Goal: Find specific page/section: Find specific page/section

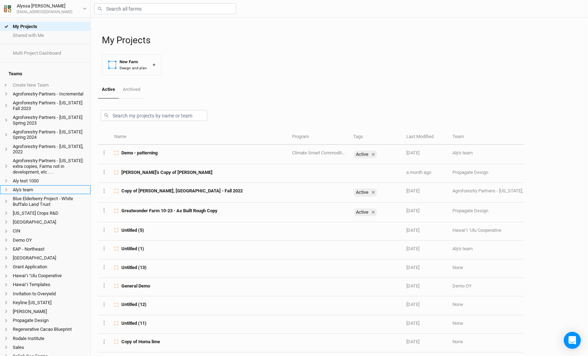
scroll to position [121, 0]
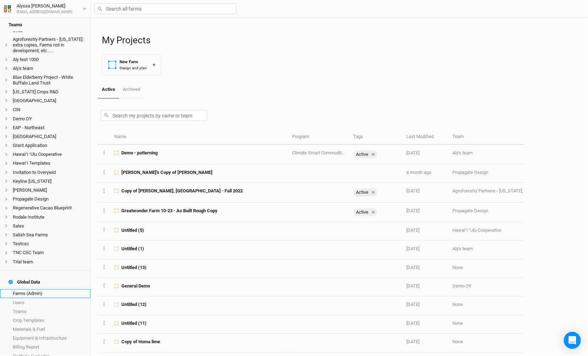
click at [61, 289] on link "Farms (Admin)" at bounding box center [45, 293] width 91 height 9
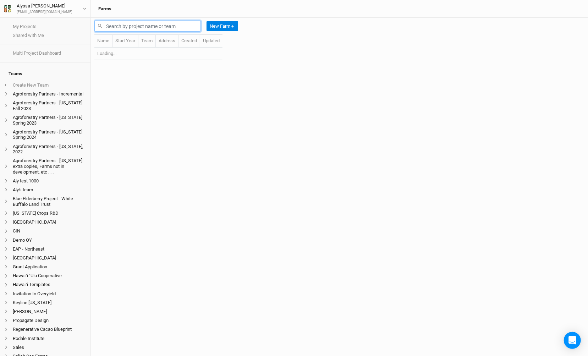
click at [178, 21] on input "text" at bounding box center [147, 26] width 107 height 11
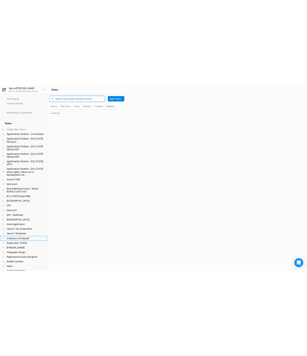
scroll to position [121, 0]
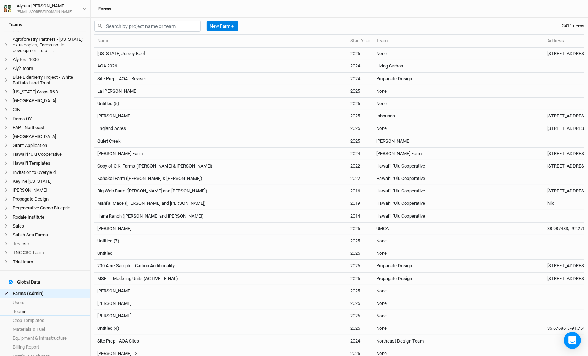
click at [23, 307] on link "Teams" at bounding box center [45, 311] width 91 height 9
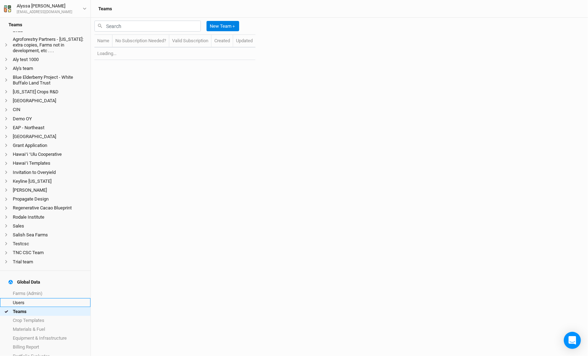
click at [29, 298] on link "Users" at bounding box center [45, 302] width 91 height 9
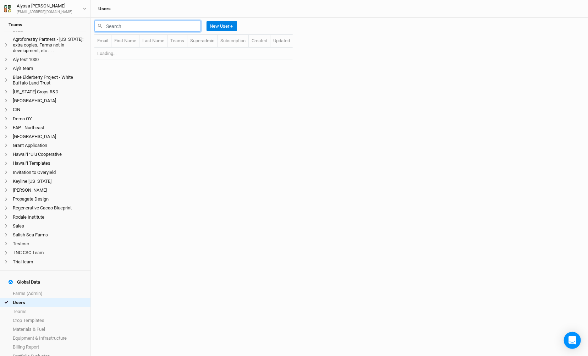
click at [177, 26] on input "text" at bounding box center [147, 26] width 107 height 11
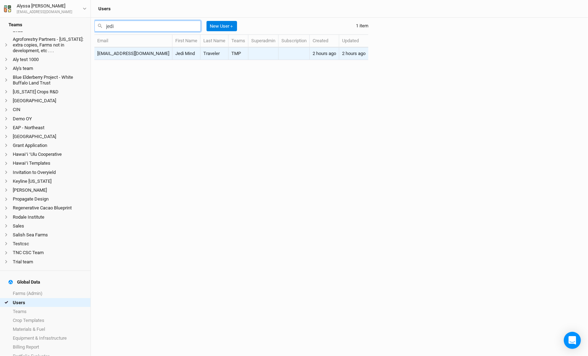
type input "jedi"
click at [177, 49] on td "Jedi Mind" at bounding box center [187, 54] width 28 height 12
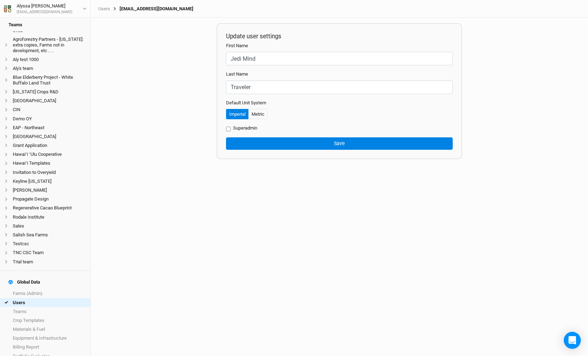
click at [157, 9] on div "[EMAIL_ADDRESS][DOMAIN_NAME]" at bounding box center [151, 9] width 83 height 6
copy div "[EMAIL_ADDRESS][DOMAIN_NAME]"
click at [65, 298] on link "Users" at bounding box center [45, 302] width 91 height 9
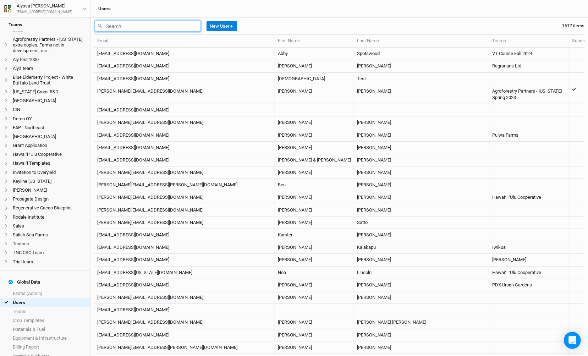
click at [194, 25] on input "text" at bounding box center [147, 26] width 107 height 11
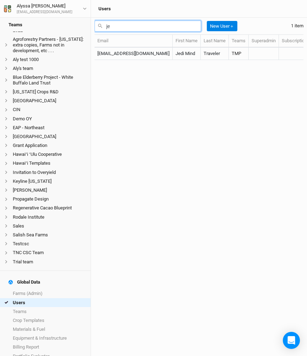
type input "j"
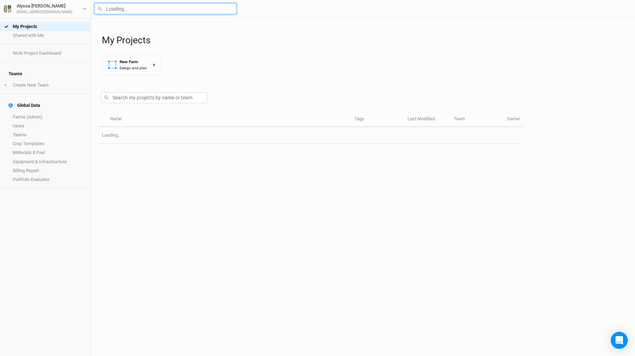
click at [182, 3] on input "text" at bounding box center [165, 8] width 142 height 11
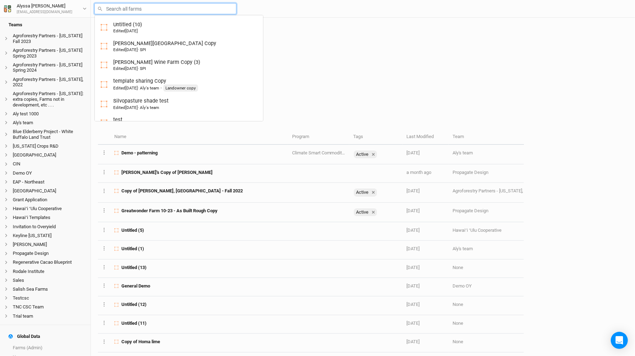
scroll to position [93, 0]
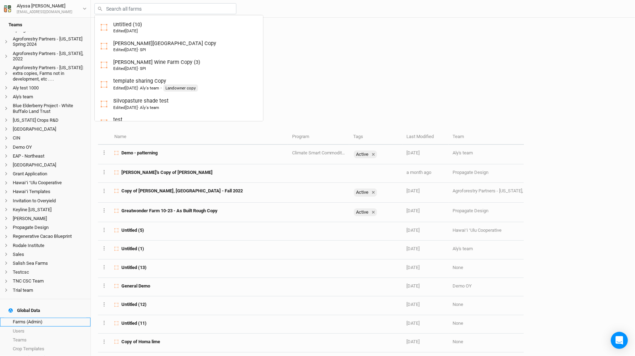
click at [41, 318] on link "Farms (Admin)" at bounding box center [45, 322] width 91 height 9
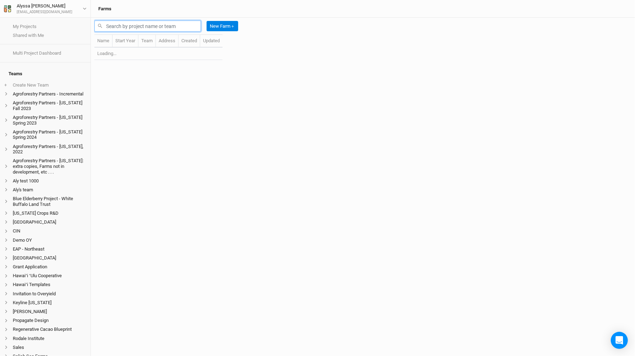
click at [185, 28] on input "text" at bounding box center [147, 26] width 107 height 11
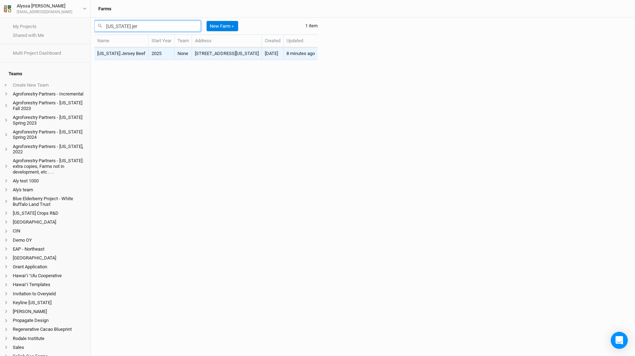
type input "vermont jer"
click at [192, 56] on td "1082 Frog Hollow Road, Castleton, Vermont 05735, United States" at bounding box center [227, 54] width 70 height 12
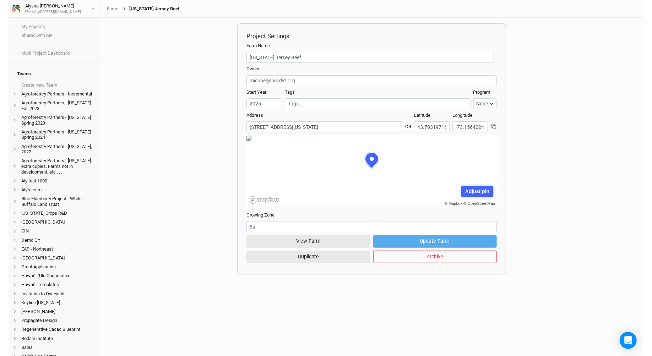
scroll to position [36, 102]
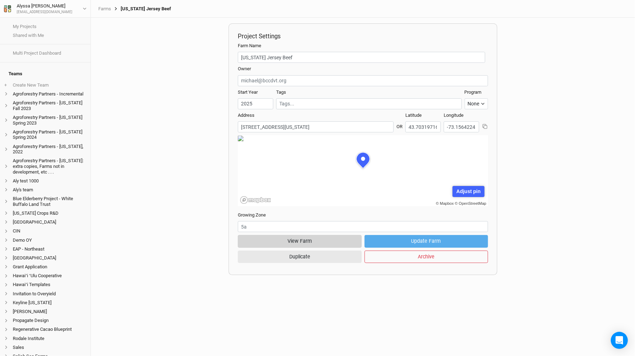
click at [302, 239] on button "View Farm" at bounding box center [300, 241] width 124 height 12
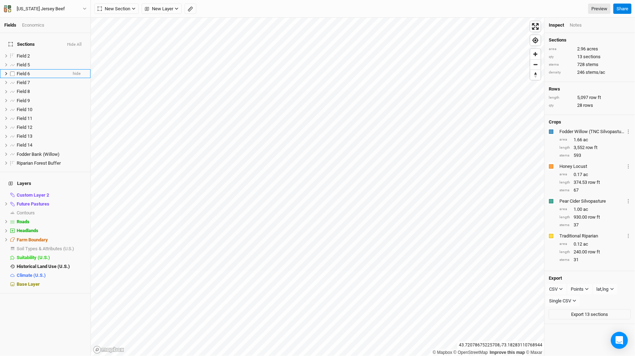
click at [53, 71] on div "Field 6" at bounding box center [42, 74] width 50 height 6
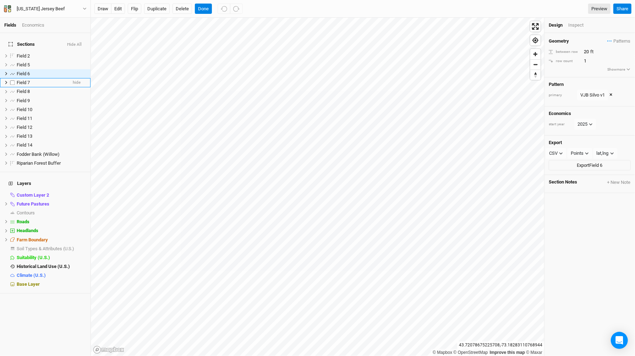
click at [43, 80] on div "Field 7" at bounding box center [42, 83] width 50 height 6
click at [40, 96] on li "Field 9 hide" at bounding box center [45, 100] width 91 height 9
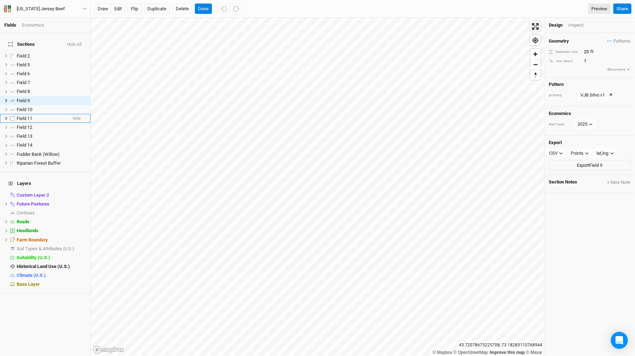
click at [39, 116] on div "Field 11" at bounding box center [42, 119] width 50 height 6
click at [35, 132] on li "Field 13 hide" at bounding box center [45, 136] width 91 height 9
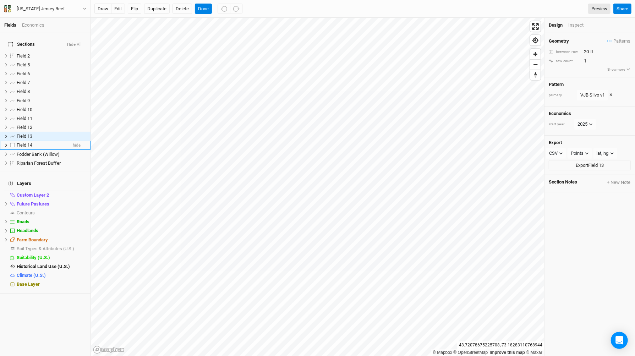
click at [35, 142] on div "Field 14" at bounding box center [42, 145] width 50 height 6
click at [37, 108] on li "Field 10 hide" at bounding box center [45, 109] width 91 height 9
click at [45, 53] on div "Field 2" at bounding box center [42, 56] width 50 height 6
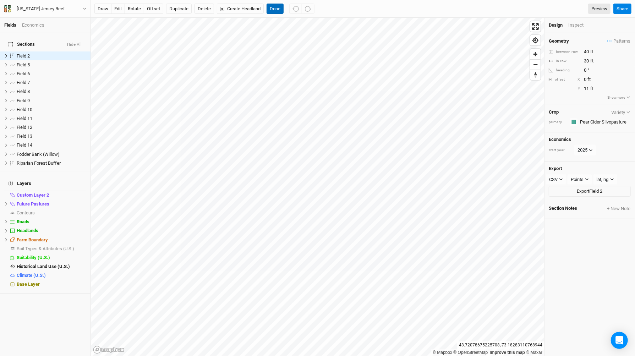
click at [276, 5] on button "Done" at bounding box center [275, 9] width 17 height 11
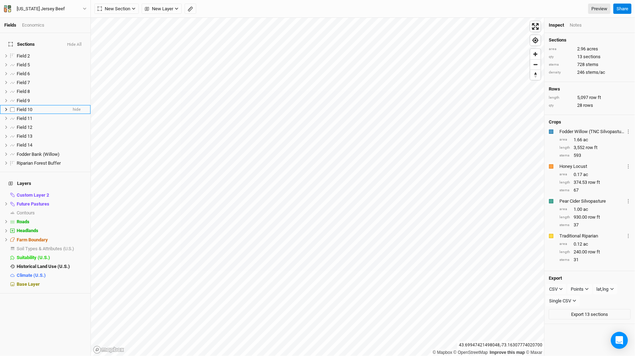
click at [40, 107] on div "Field 10" at bounding box center [42, 110] width 50 height 6
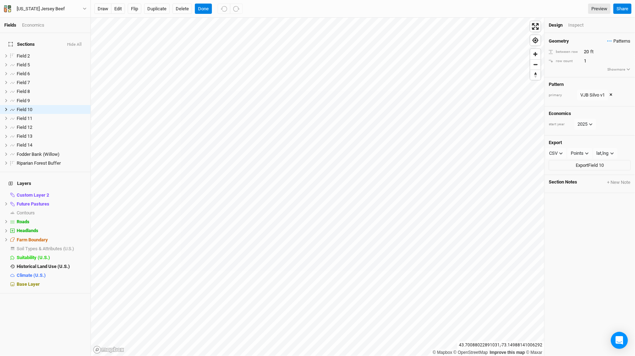
click at [616, 40] on span "Patterns" at bounding box center [619, 41] width 23 height 7
click at [608, 54] on button "VJB Silvo v1" at bounding box center [595, 54] width 37 height 11
click at [619, 40] on span "Patterns" at bounding box center [619, 41] width 23 height 7
click at [588, 56] on button "VJB Silvo v1" at bounding box center [595, 54] width 37 height 11
click at [620, 38] on span "Patterns" at bounding box center [619, 41] width 23 height 7
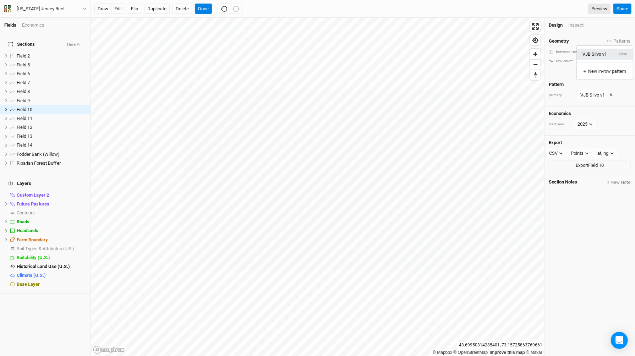
click at [623, 54] on button "view" at bounding box center [624, 54] width 20 height 11
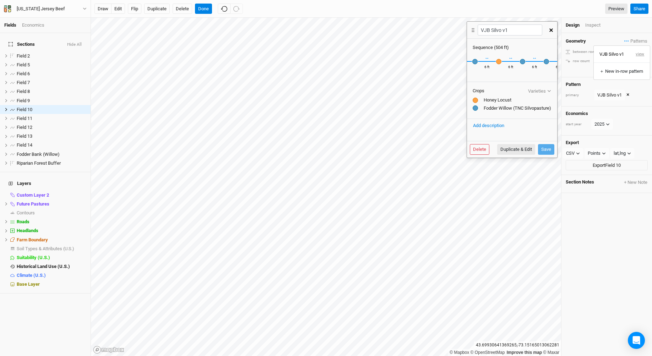
scroll to position [0, 820]
click at [550, 32] on button "button" at bounding box center [551, 30] width 12 height 13
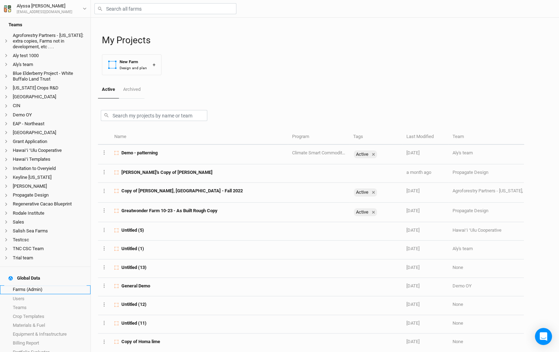
scroll to position [125, 0]
click at [43, 286] on link "Farms (Admin)" at bounding box center [45, 290] width 91 height 9
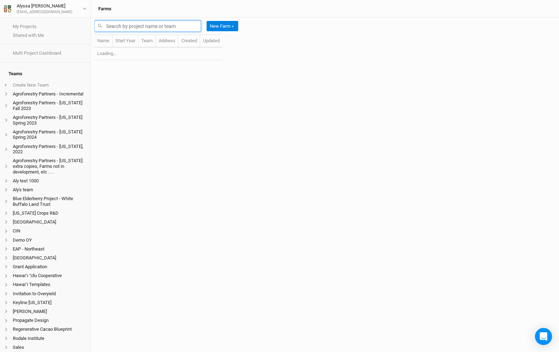
click at [142, 25] on input "text" at bounding box center [147, 26] width 107 height 11
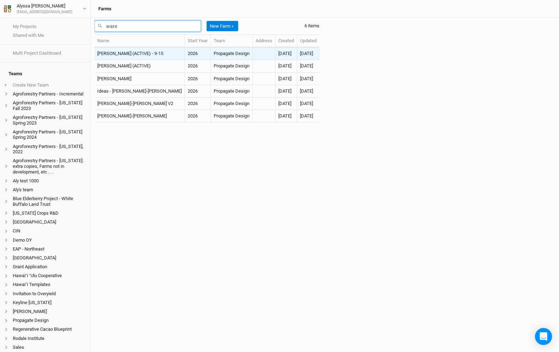
type input "ware"
click at [141, 57] on td "[PERSON_NAME] (ACTIVE) - 9-15" at bounding box center [139, 54] width 91 height 12
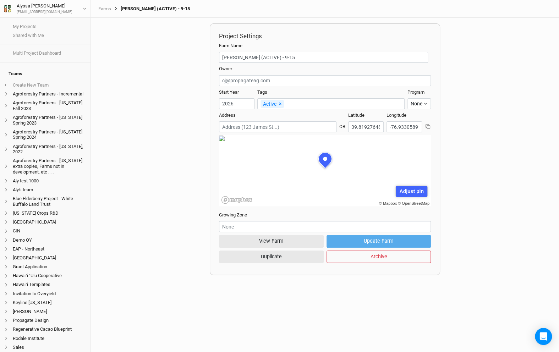
scroll to position [36, 106]
click at [255, 243] on button "View Farm" at bounding box center [271, 241] width 105 height 12
